Goal: Task Accomplishment & Management: Complete application form

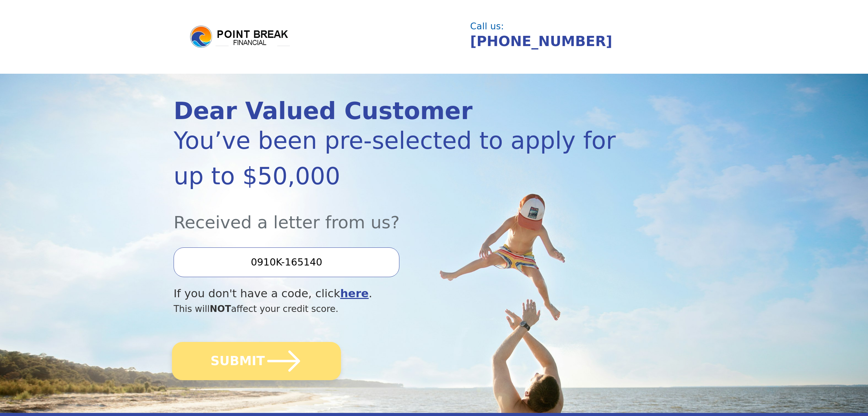
click at [219, 361] on button "SUBMIT" at bounding box center [256, 361] width 169 height 38
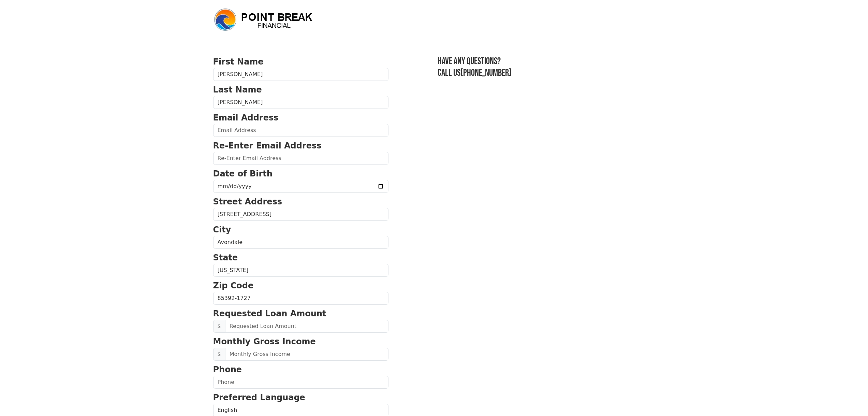
scroll to position [34, 0]
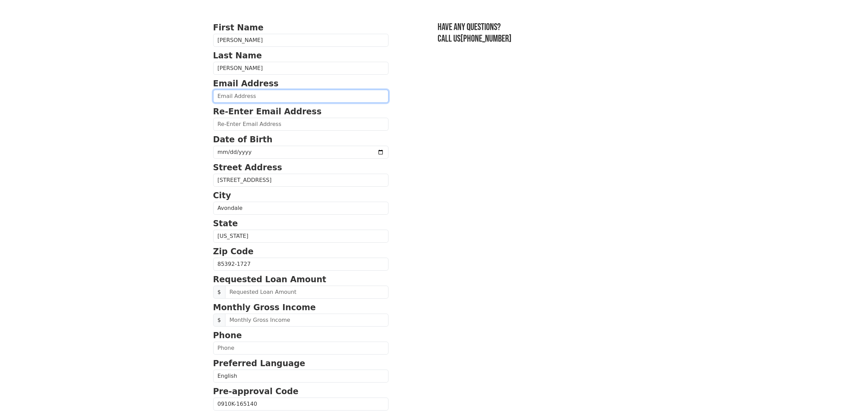
click at [236, 90] on input "email" at bounding box center [300, 96] width 175 height 13
type input "danielvillaverde1@msn.com"
type input "(602) 621-3666"
click at [219, 146] on input "date" at bounding box center [300, 152] width 175 height 13
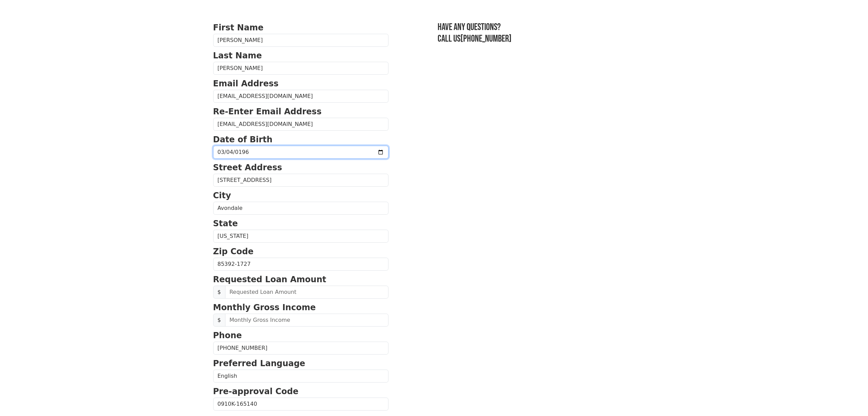
type input "1960-03-04"
click at [186, 167] on body "First Name Ruben Last Name Villaverde Email Address danielvillaverde1@msn.com R…" at bounding box center [434, 174] width 868 height 416
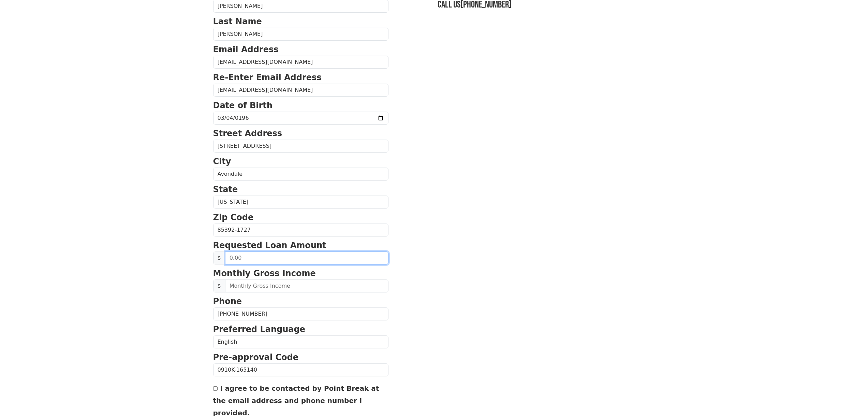
click at [225, 251] on input "text" at bounding box center [306, 257] width 163 height 13
type input "4.00"
click at [234, 251] on input "4.00" at bounding box center [306, 257] width 163 height 13
click at [238, 251] on input "40.00" at bounding box center [306, 257] width 163 height 13
type input "40,000.00"
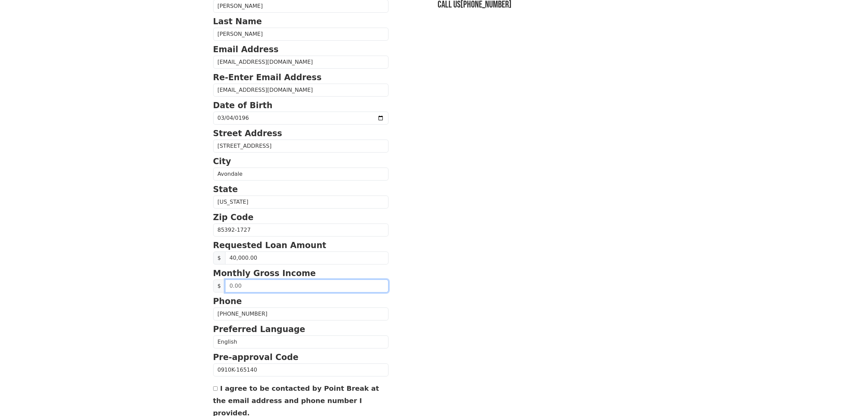
click at [247, 279] on input "text" at bounding box center [306, 285] width 163 height 13
type input "5,000.00"
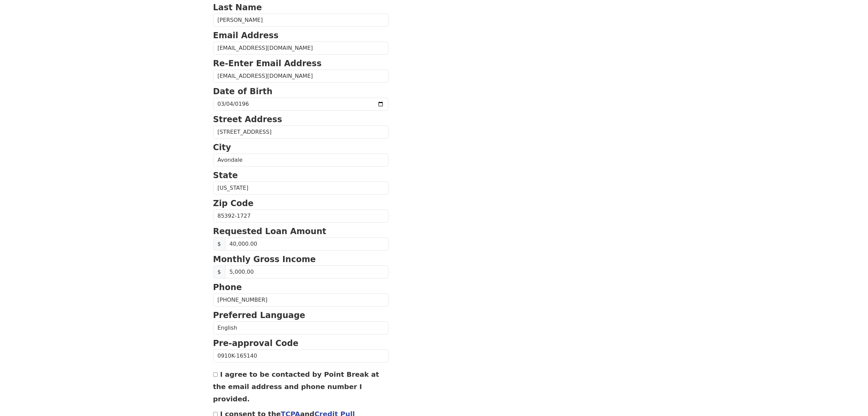
click at [214, 372] on input "I agree to be contacted by Point Break at the email address and phone number I …" at bounding box center [215, 374] width 4 height 4
checkbox input "true"
click at [216, 412] on input "I consent to the TCPA and Credit Pull Consent" at bounding box center [215, 414] width 4 height 4
checkbox input "true"
